Goal: Navigation & Orientation: Find specific page/section

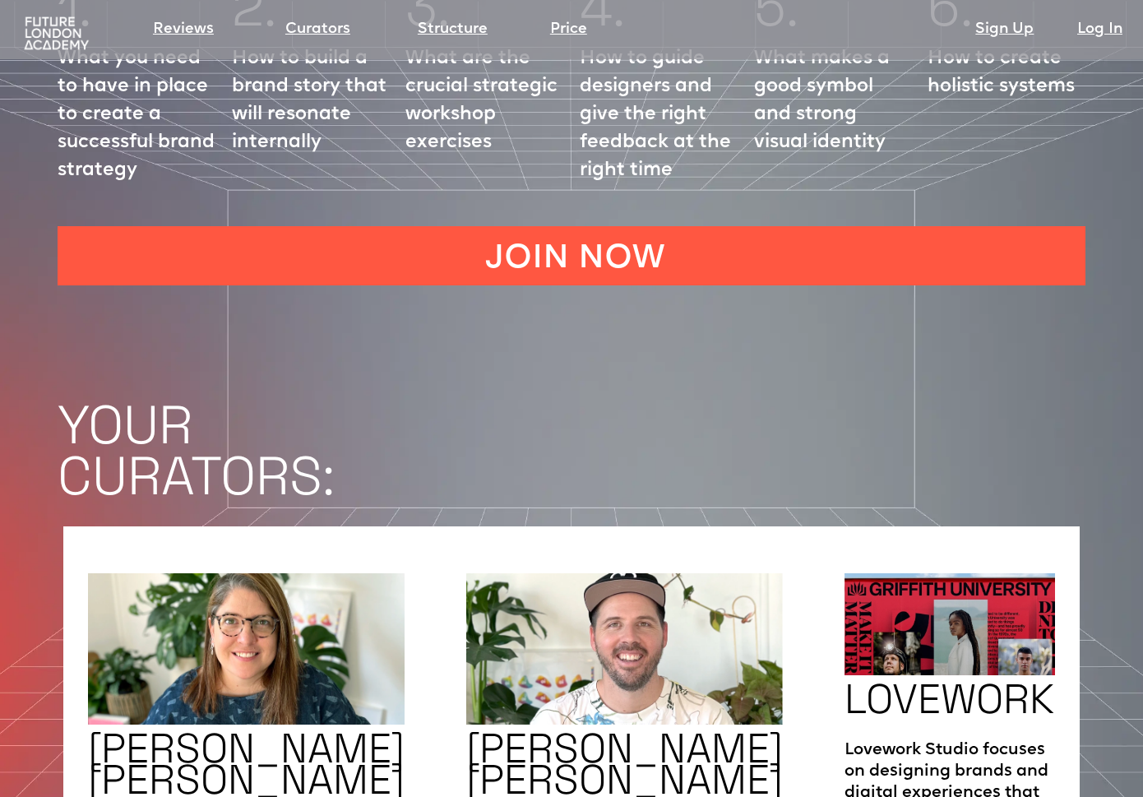
scroll to position [2663, 0]
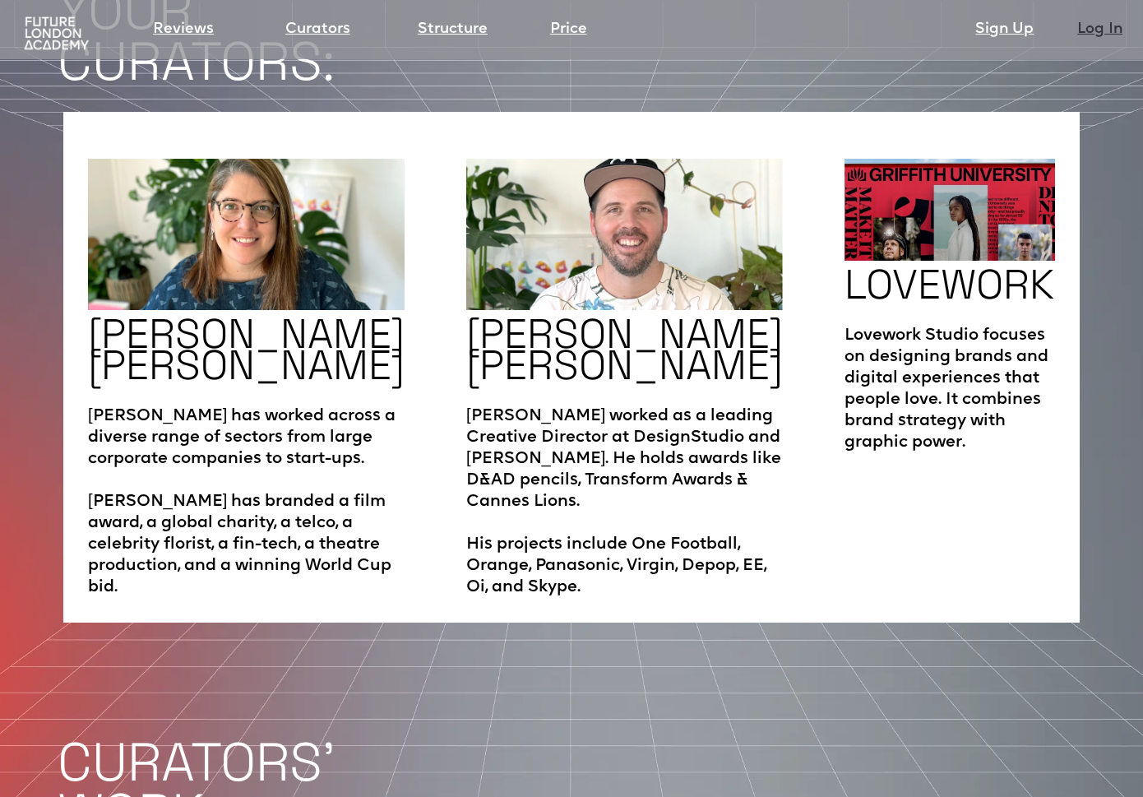
click at [1098, 29] on link "Log In" at bounding box center [1100, 29] width 45 height 23
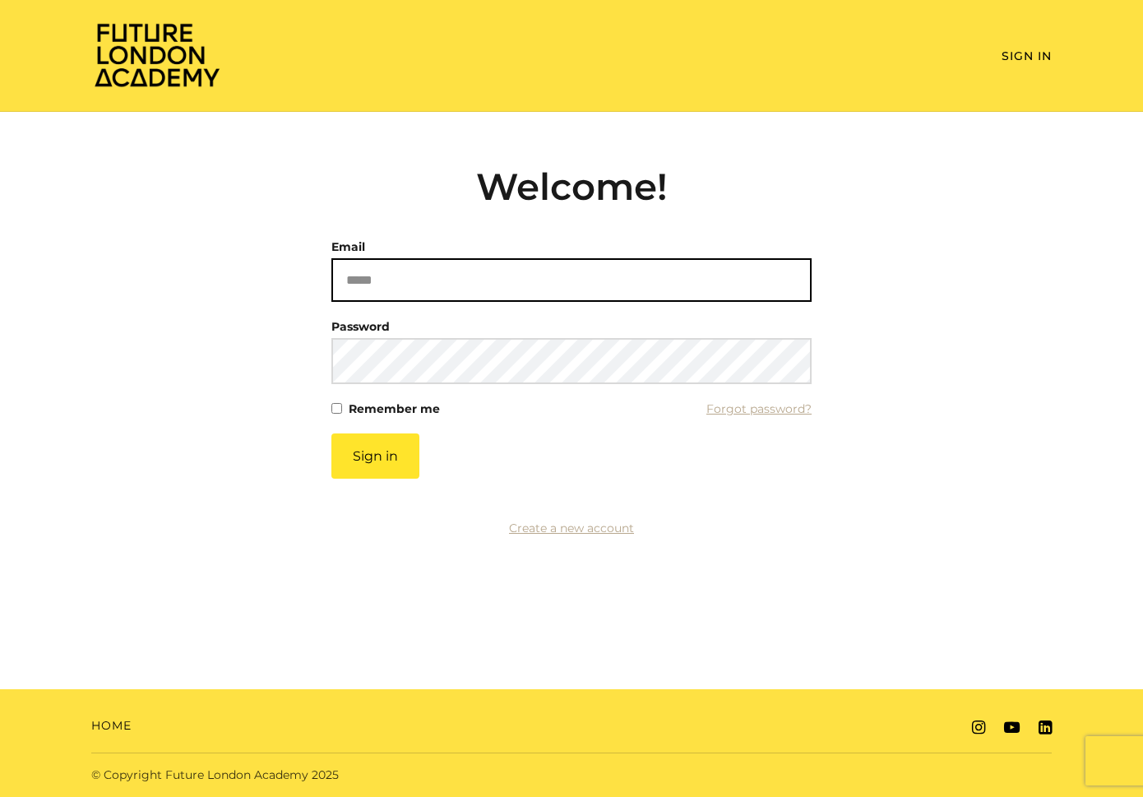
click at [427, 284] on input "Email" at bounding box center [571, 280] width 480 height 44
click at [406, 280] on input "Email" at bounding box center [571, 280] width 480 height 44
type input "**********"
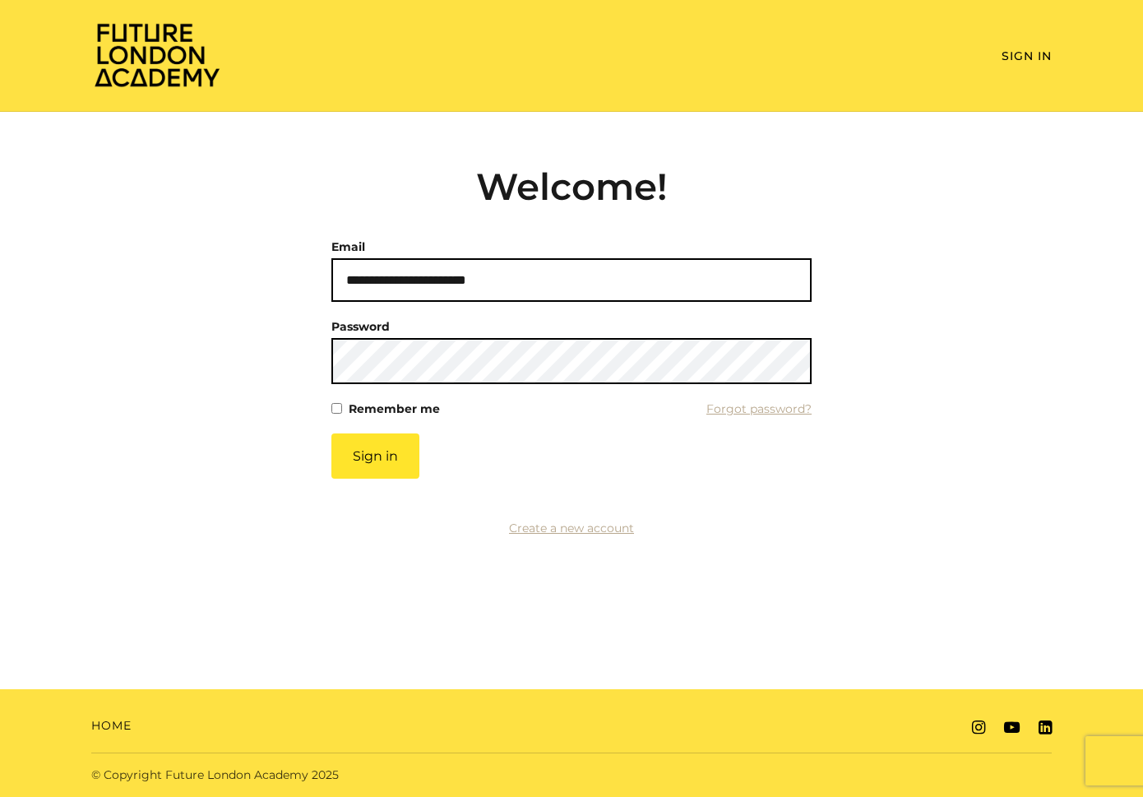
click at [331, 433] on button "Sign in" at bounding box center [375, 455] width 88 height 45
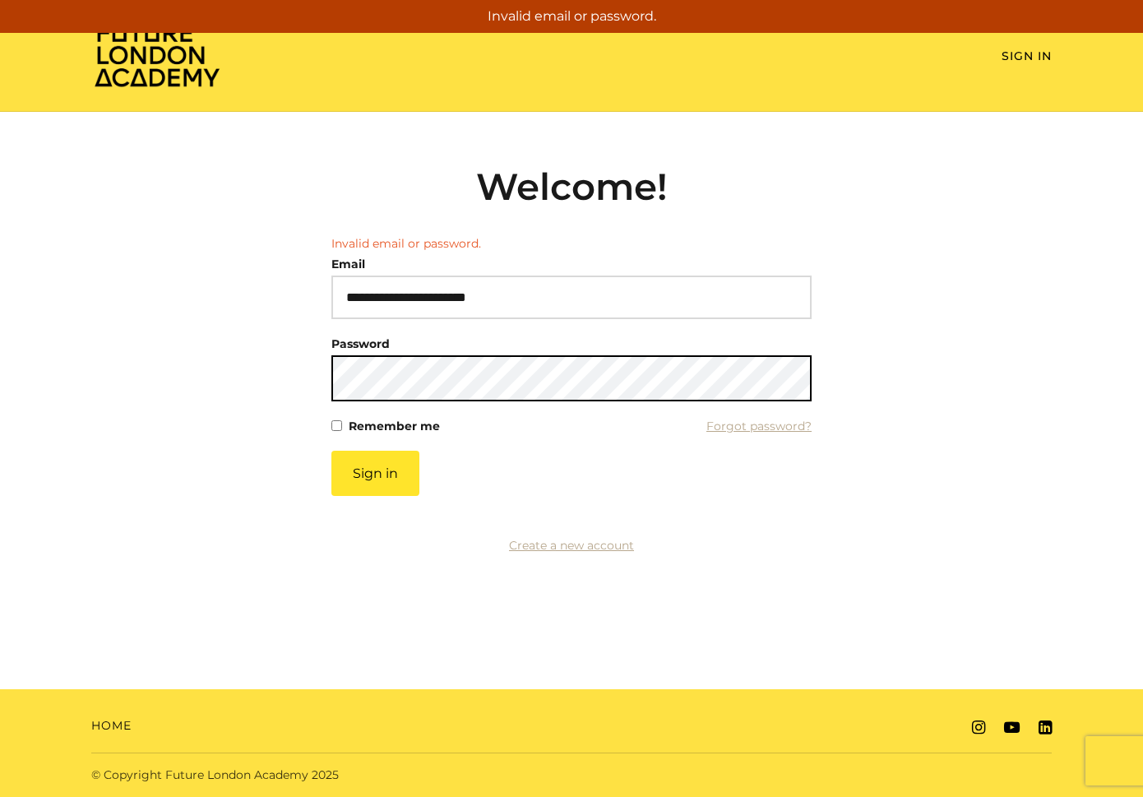
click at [331, 451] on button "Sign in" at bounding box center [375, 473] width 88 height 45
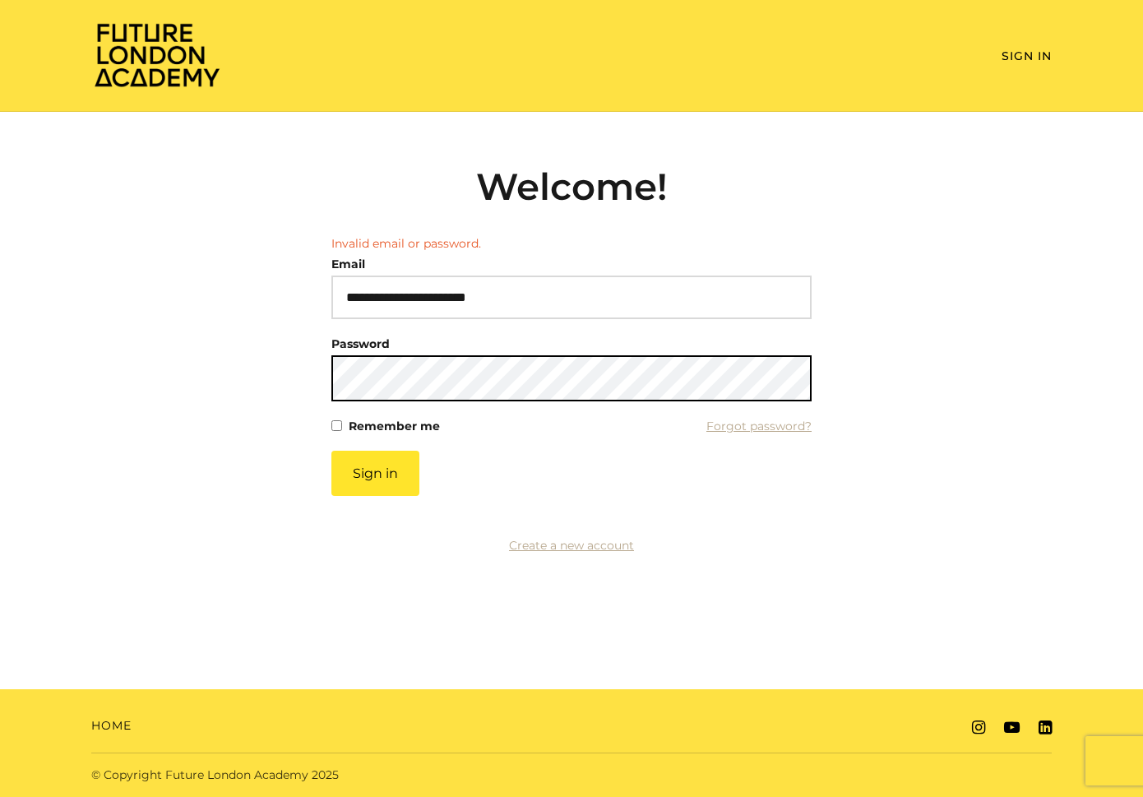
click at [331, 451] on button "Sign in" at bounding box center [375, 473] width 88 height 45
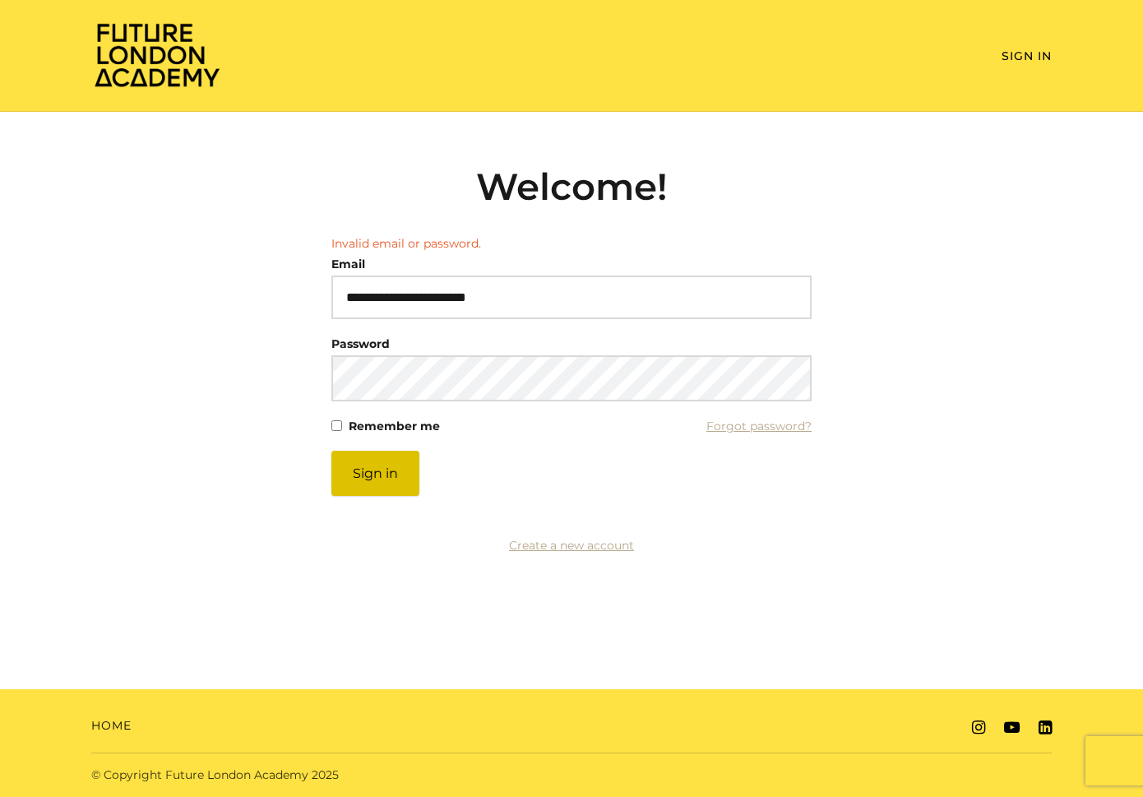
click at [384, 467] on button "Sign in" at bounding box center [375, 473] width 88 height 45
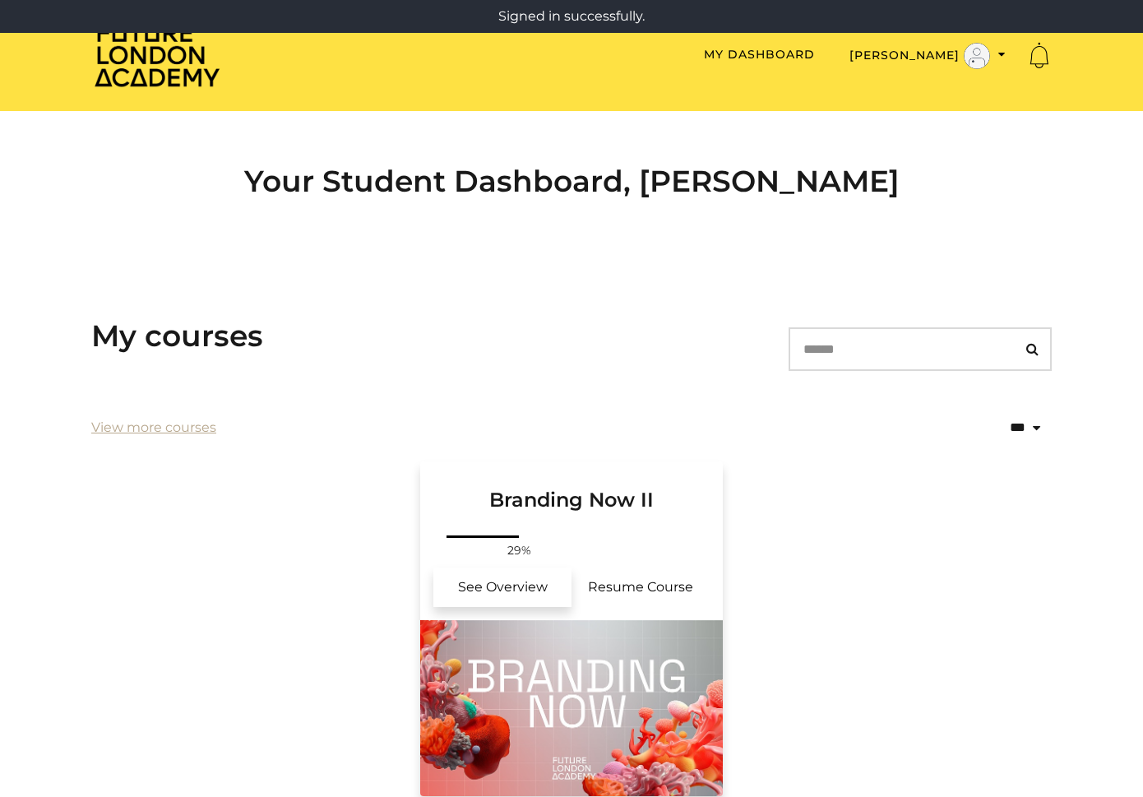
click at [517, 591] on link "See Overview" at bounding box center [502, 587] width 138 height 39
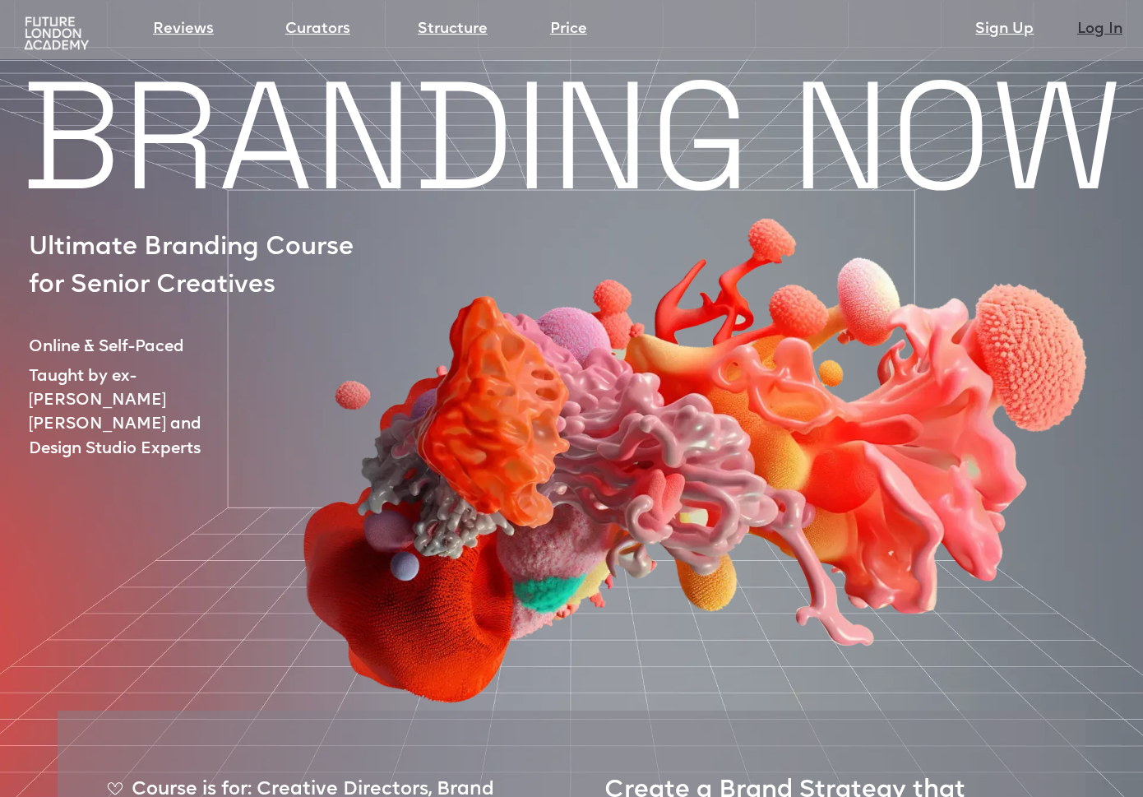
click at [1108, 23] on link "Log In" at bounding box center [1100, 29] width 45 height 23
